Goal: Transaction & Acquisition: Purchase product/service

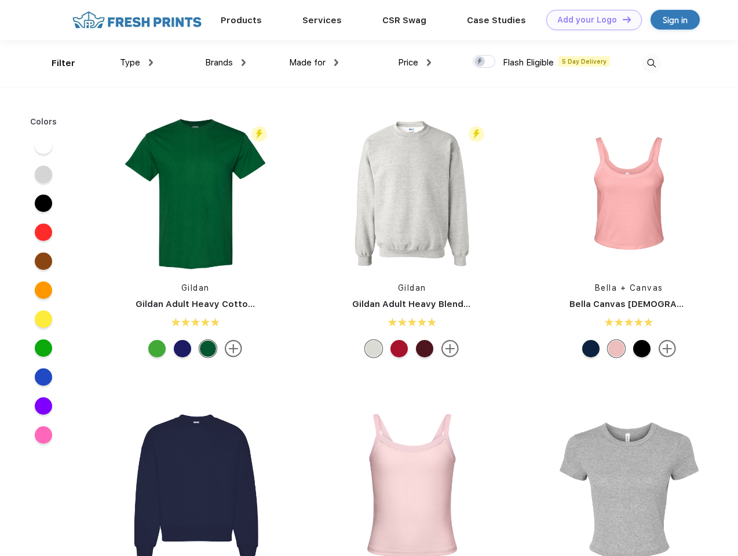
click at [590, 20] on link "Add your Logo Design Tool" at bounding box center [594, 20] width 96 height 20
click at [0, 0] on div "Design Tool" at bounding box center [0, 0] width 0 height 0
click at [622, 19] on link "Add your Logo Design Tool" at bounding box center [594, 20] width 96 height 20
click at [56, 63] on div "Filter" at bounding box center [64, 63] width 24 height 13
click at [137, 63] on span "Type" at bounding box center [130, 62] width 20 height 10
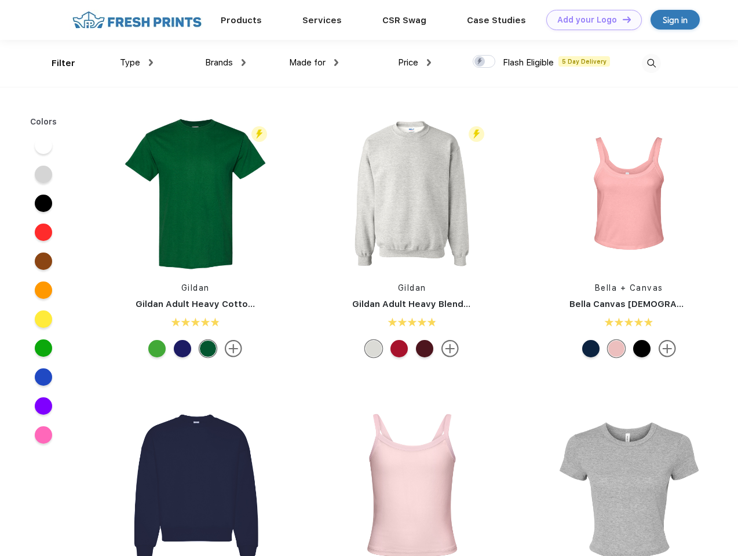
click at [225, 63] on span "Brands" at bounding box center [219, 62] width 28 height 10
click at [314, 63] on span "Made for" at bounding box center [307, 62] width 37 height 10
click at [415, 63] on span "Price" at bounding box center [408, 62] width 20 height 10
click at [484, 62] on div at bounding box center [484, 61] width 23 height 13
click at [480, 62] on input "checkbox" at bounding box center [477, 58] width 8 height 8
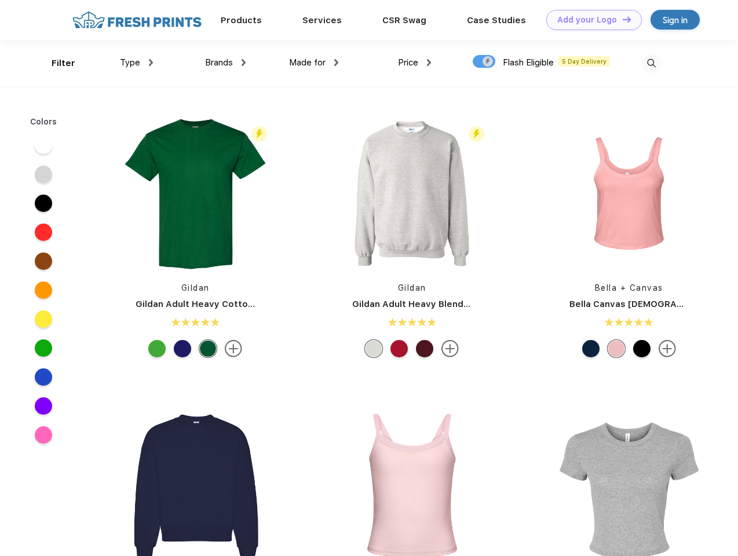
click at [651, 63] on img at bounding box center [651, 63] width 19 height 19
